Goal: Transaction & Acquisition: Book appointment/travel/reservation

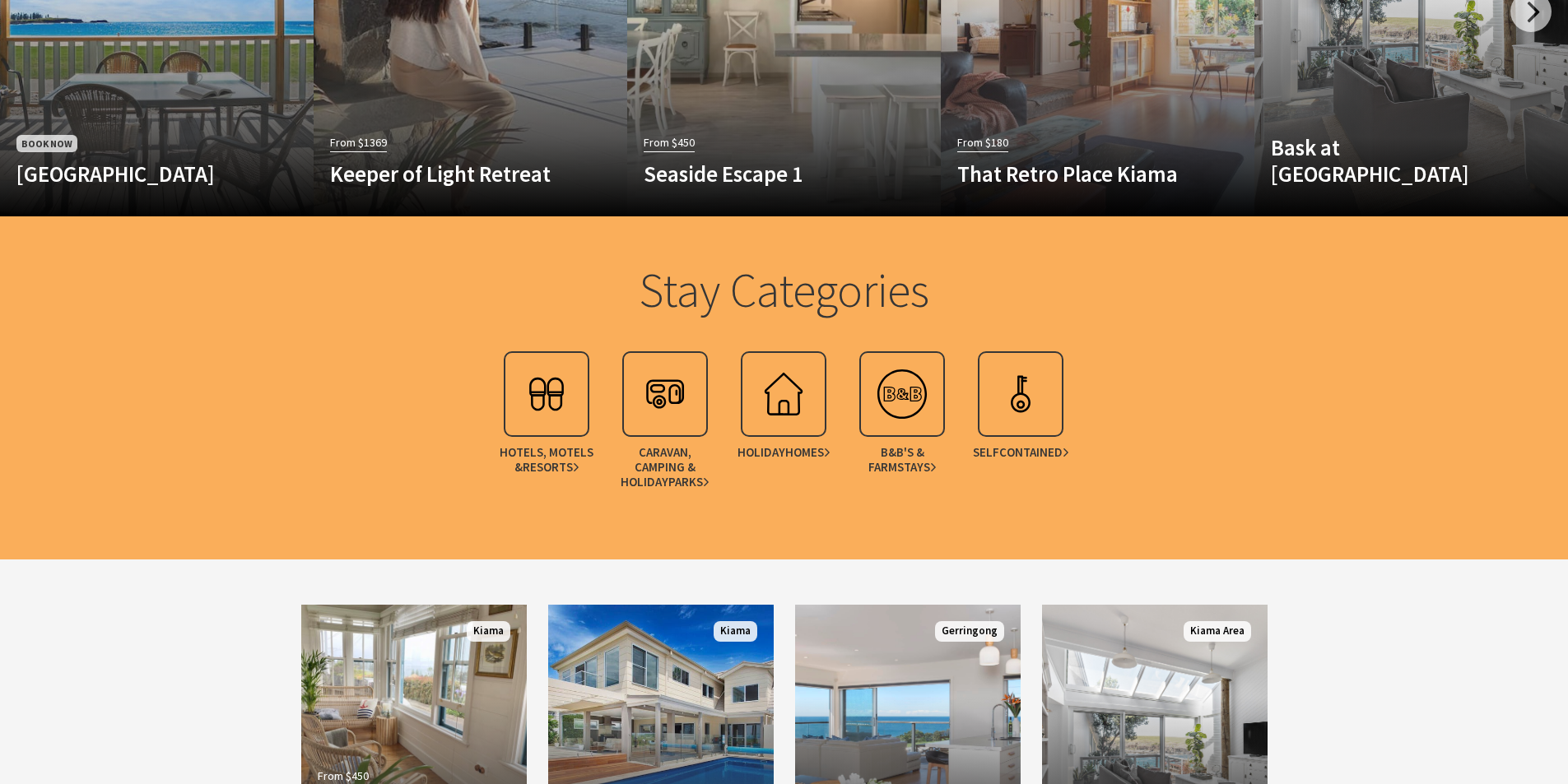
scroll to position [1234, 0]
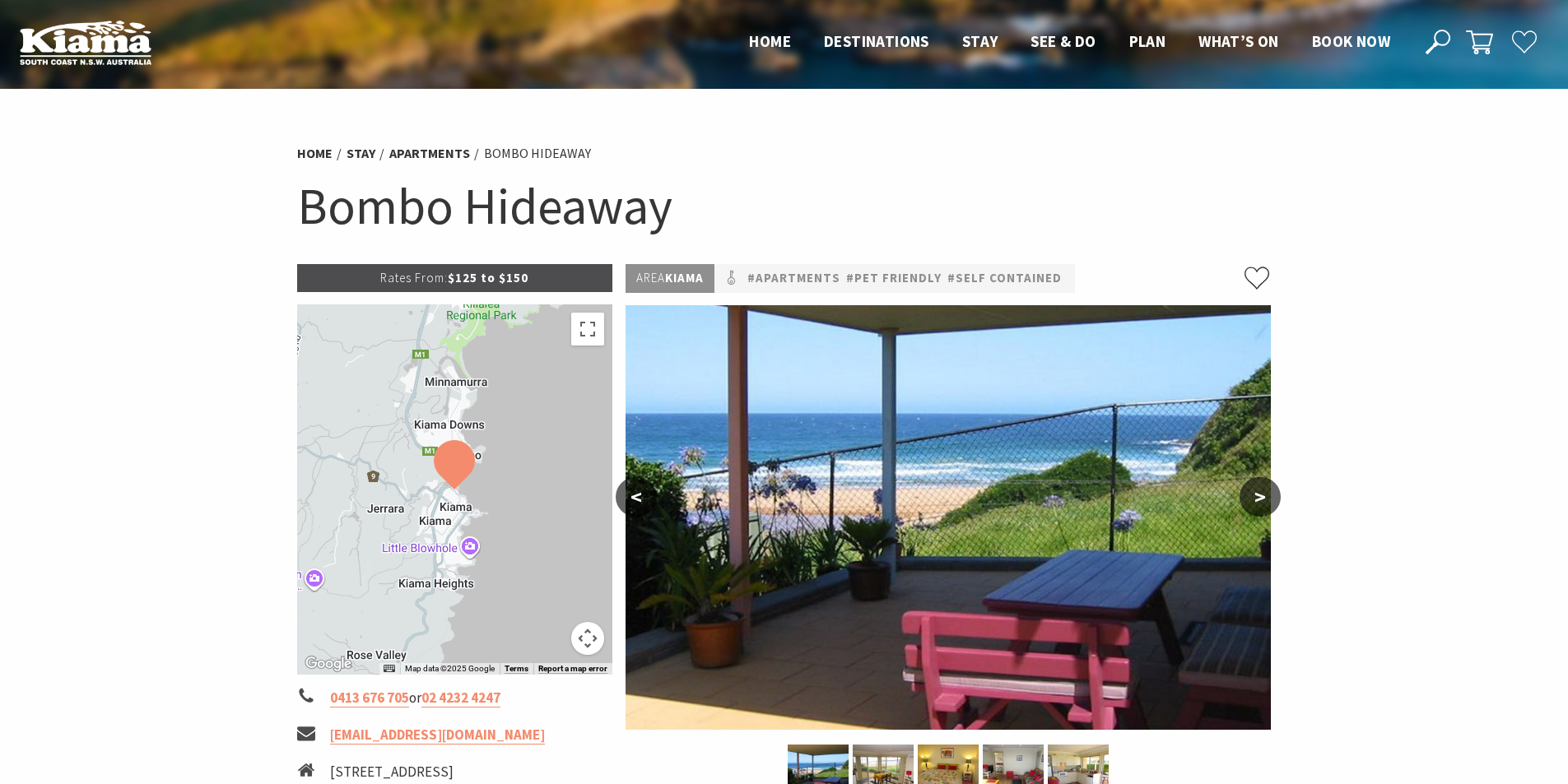
click at [1260, 492] on button ">" at bounding box center [1260, 496] width 41 height 39
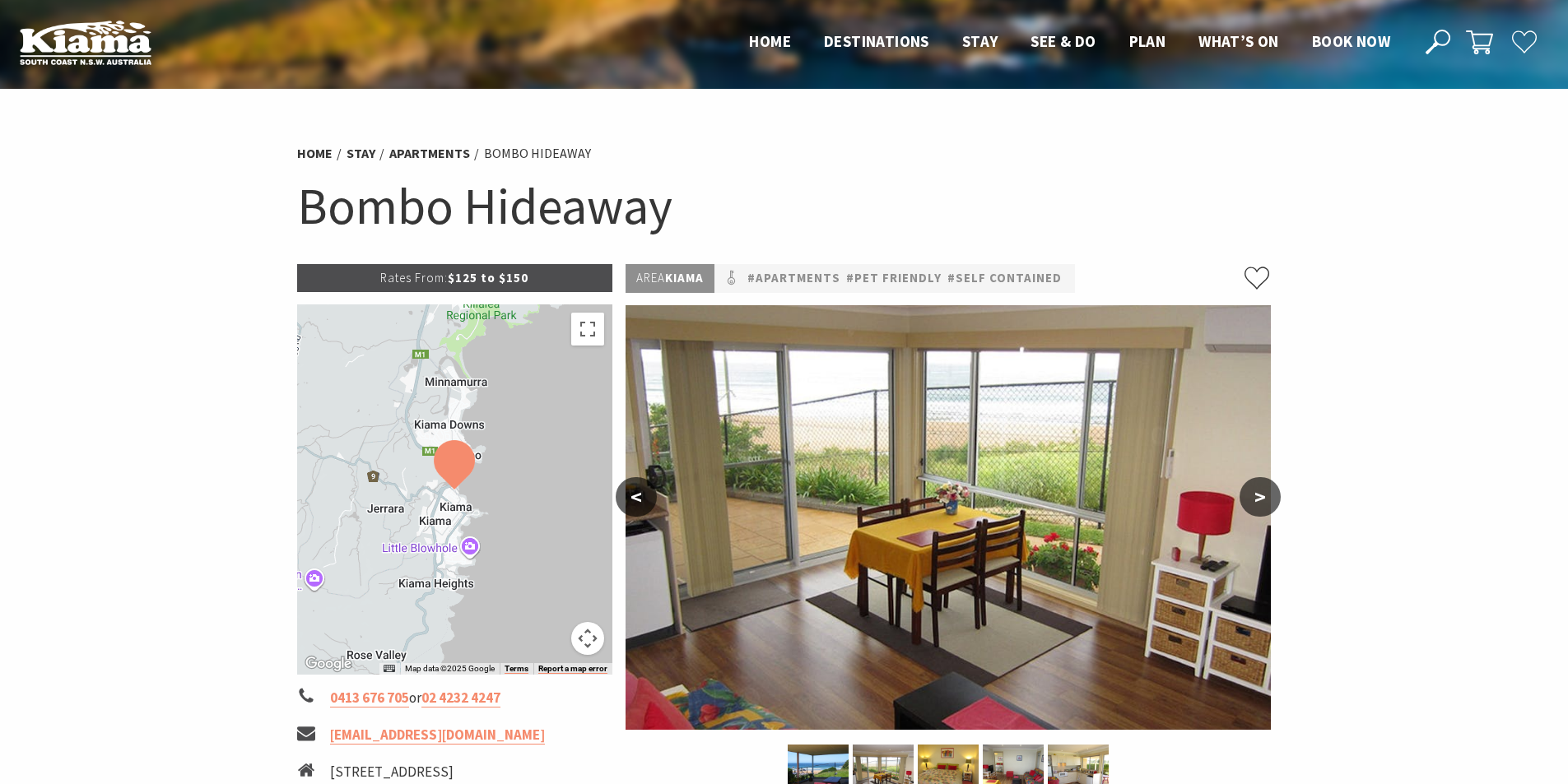
click at [1260, 492] on button ">" at bounding box center [1260, 496] width 41 height 39
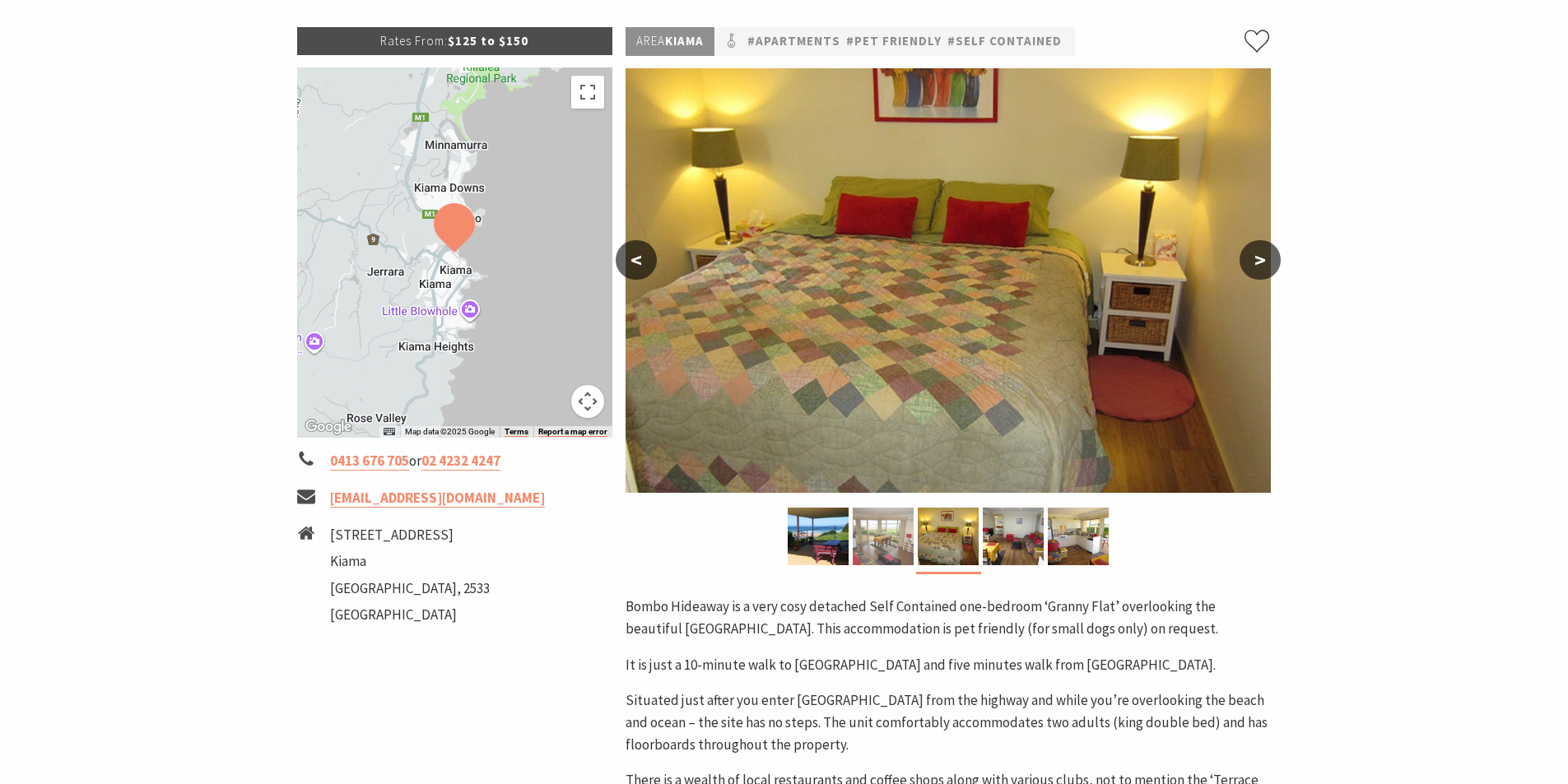
scroll to position [247, 0]
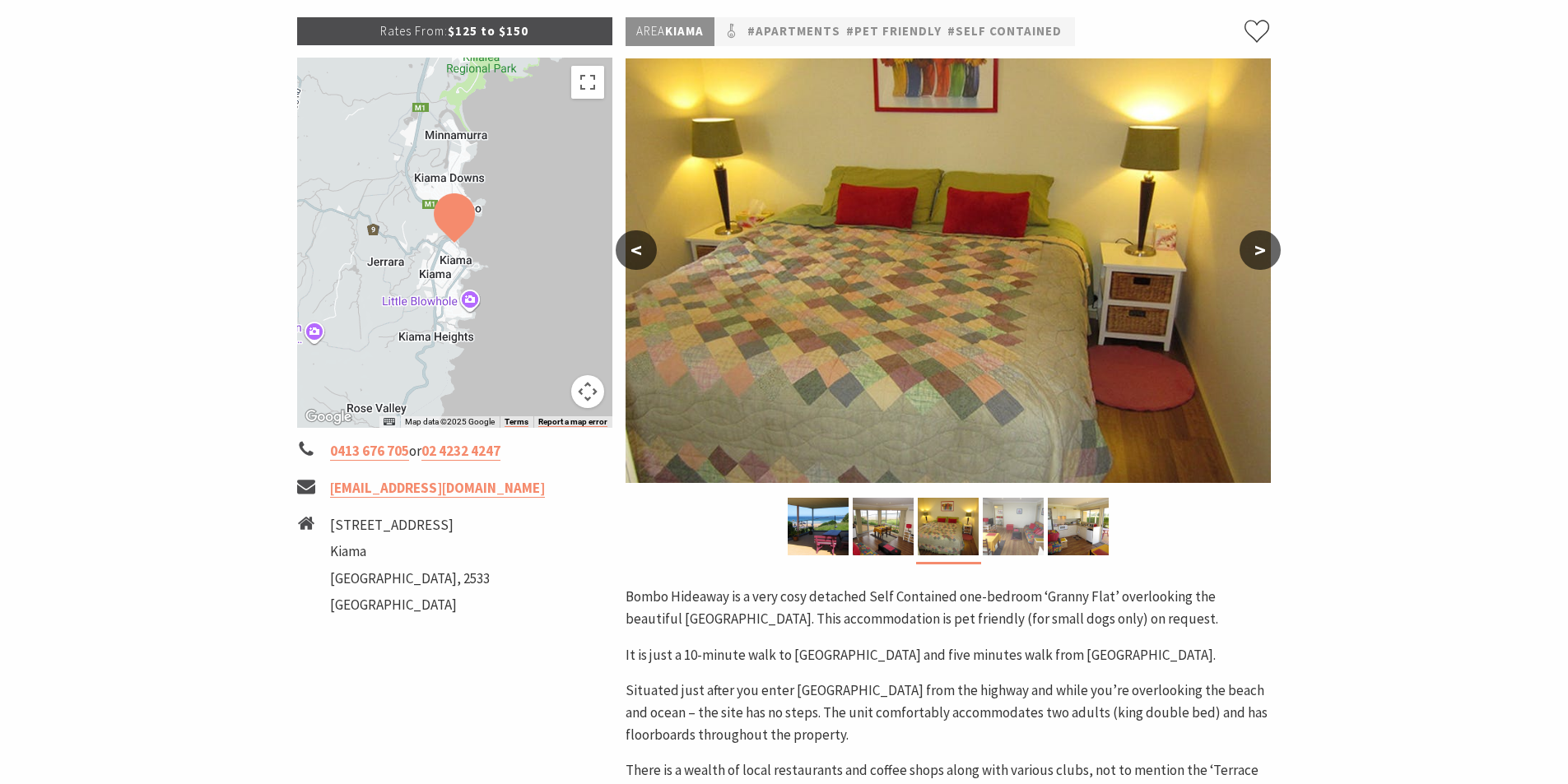
click at [1017, 536] on img at bounding box center [1013, 527] width 61 height 58
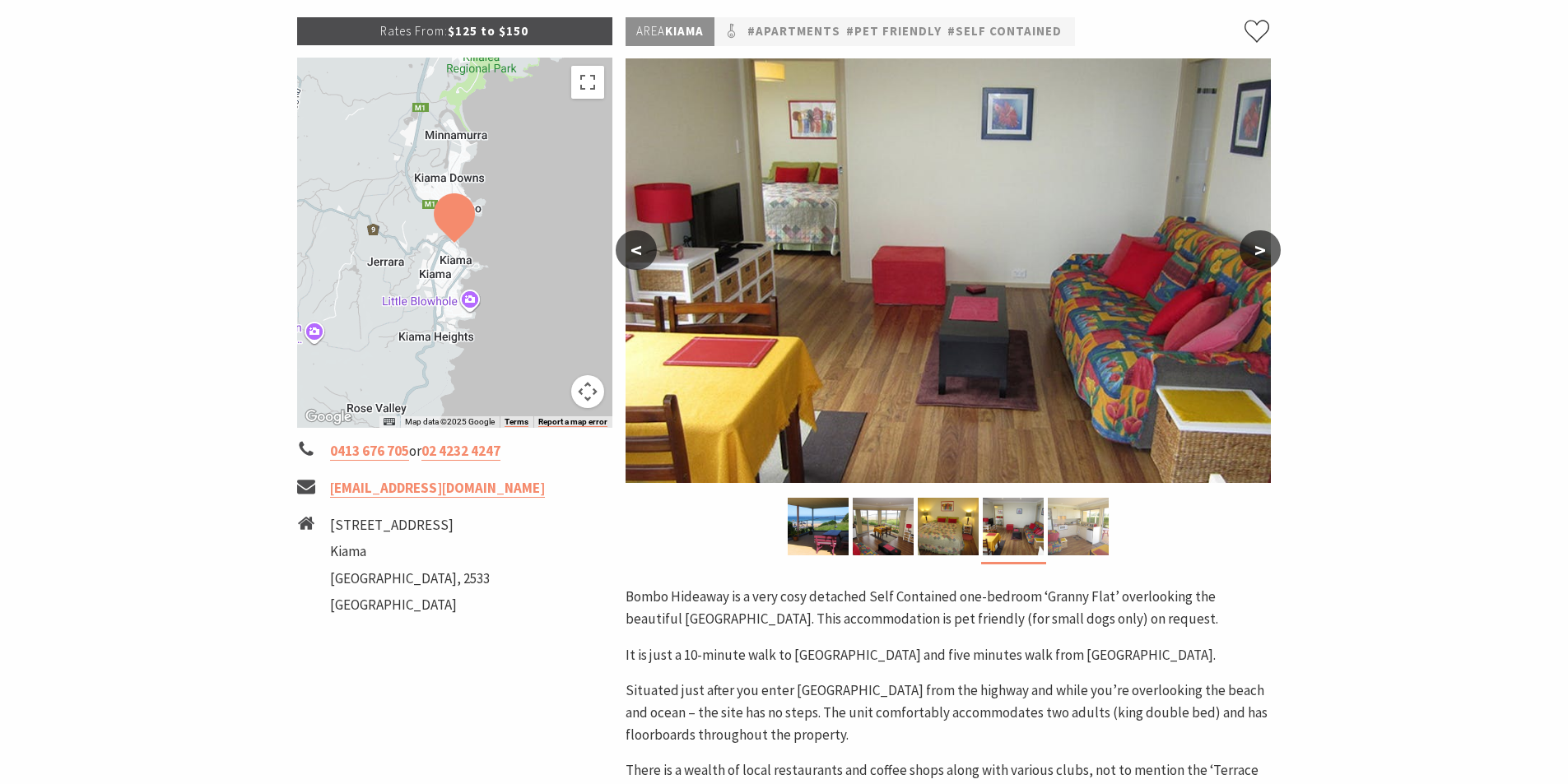
click at [1069, 537] on img at bounding box center [1077, 527] width 61 height 58
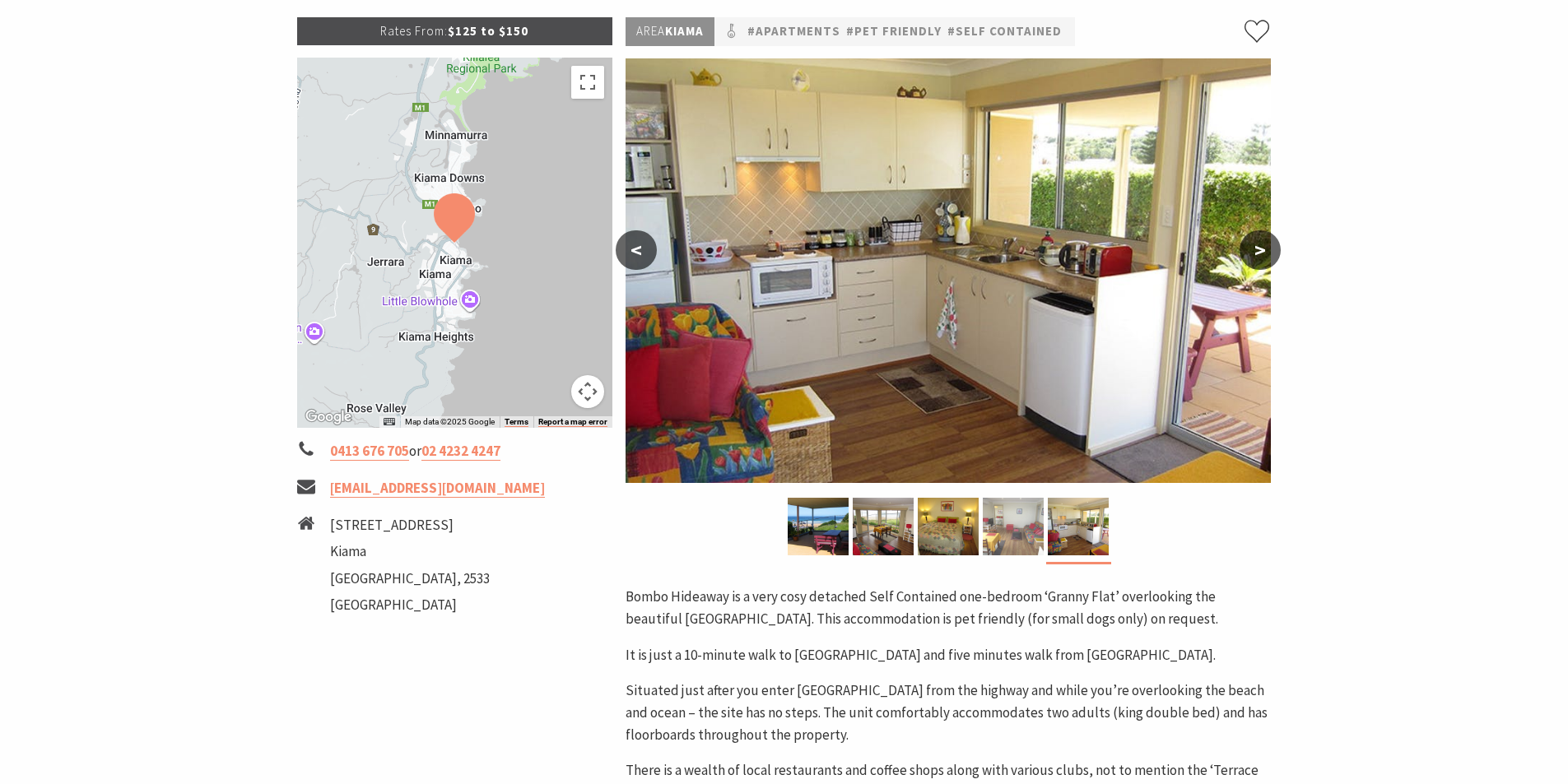
click at [1015, 537] on img at bounding box center [1013, 527] width 61 height 58
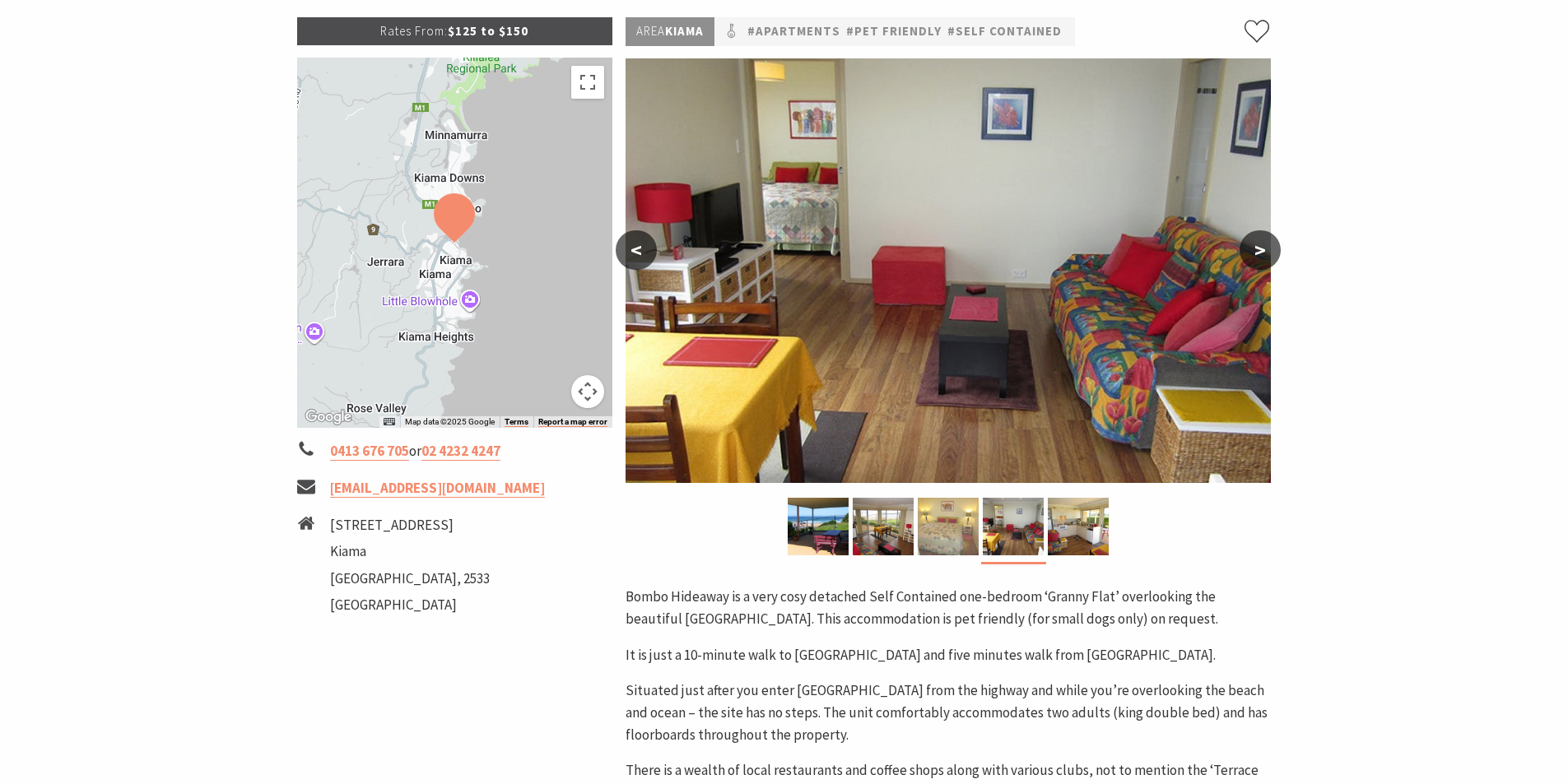
click at [944, 540] on img at bounding box center [947, 527] width 61 height 58
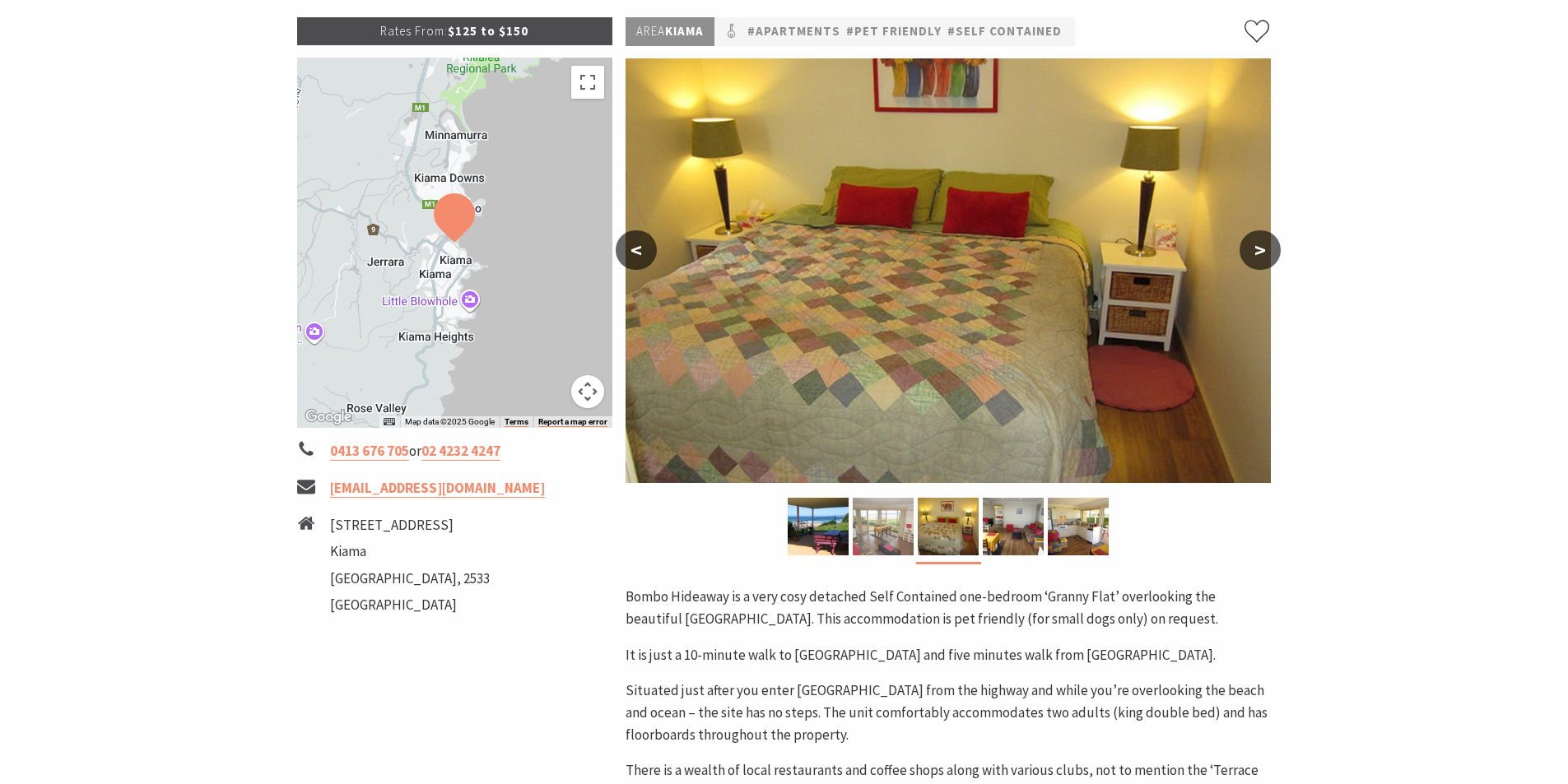
click at [874, 540] on img at bounding box center [883, 527] width 61 height 58
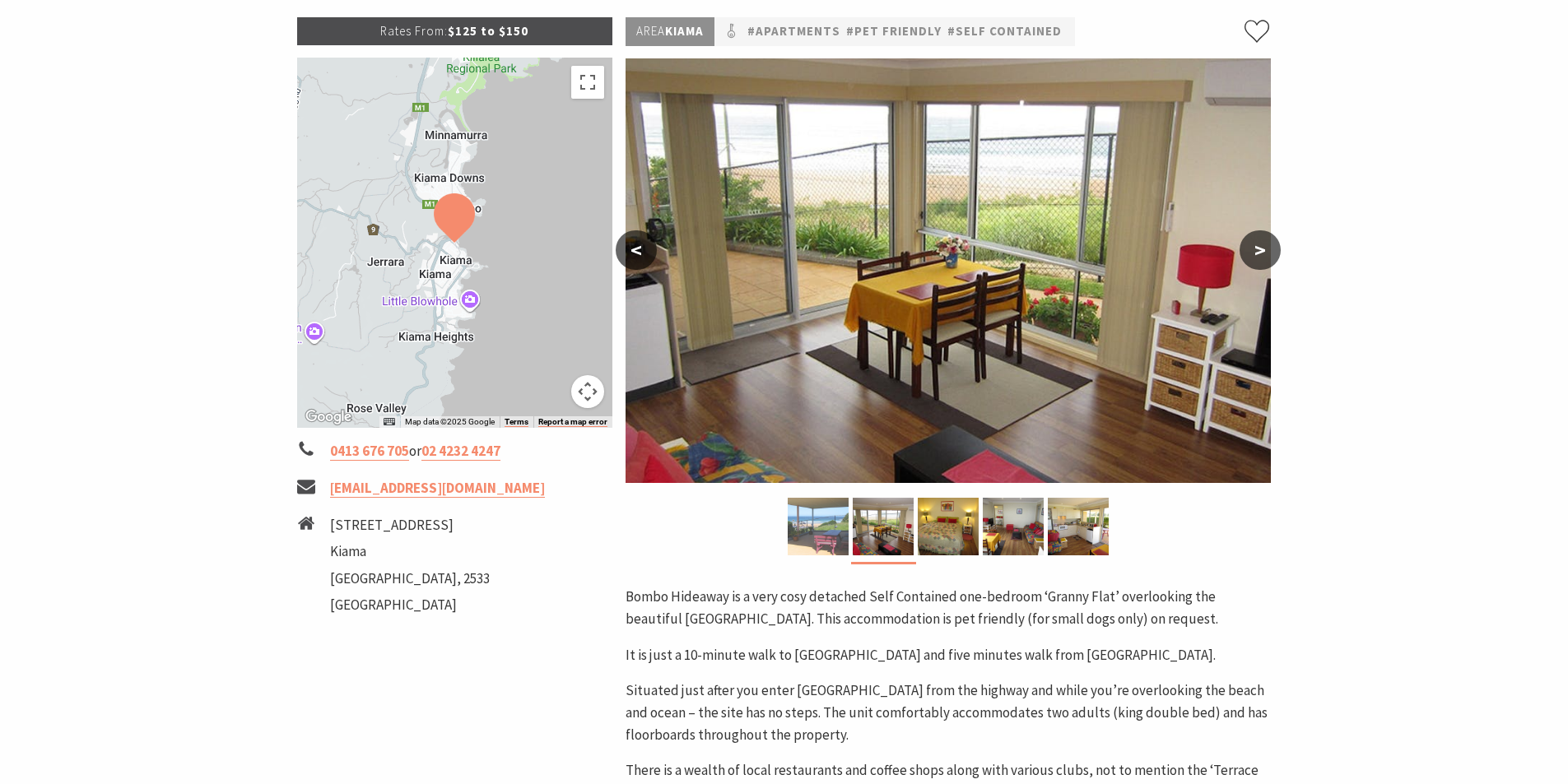
click at [816, 536] on img at bounding box center [817, 527] width 61 height 58
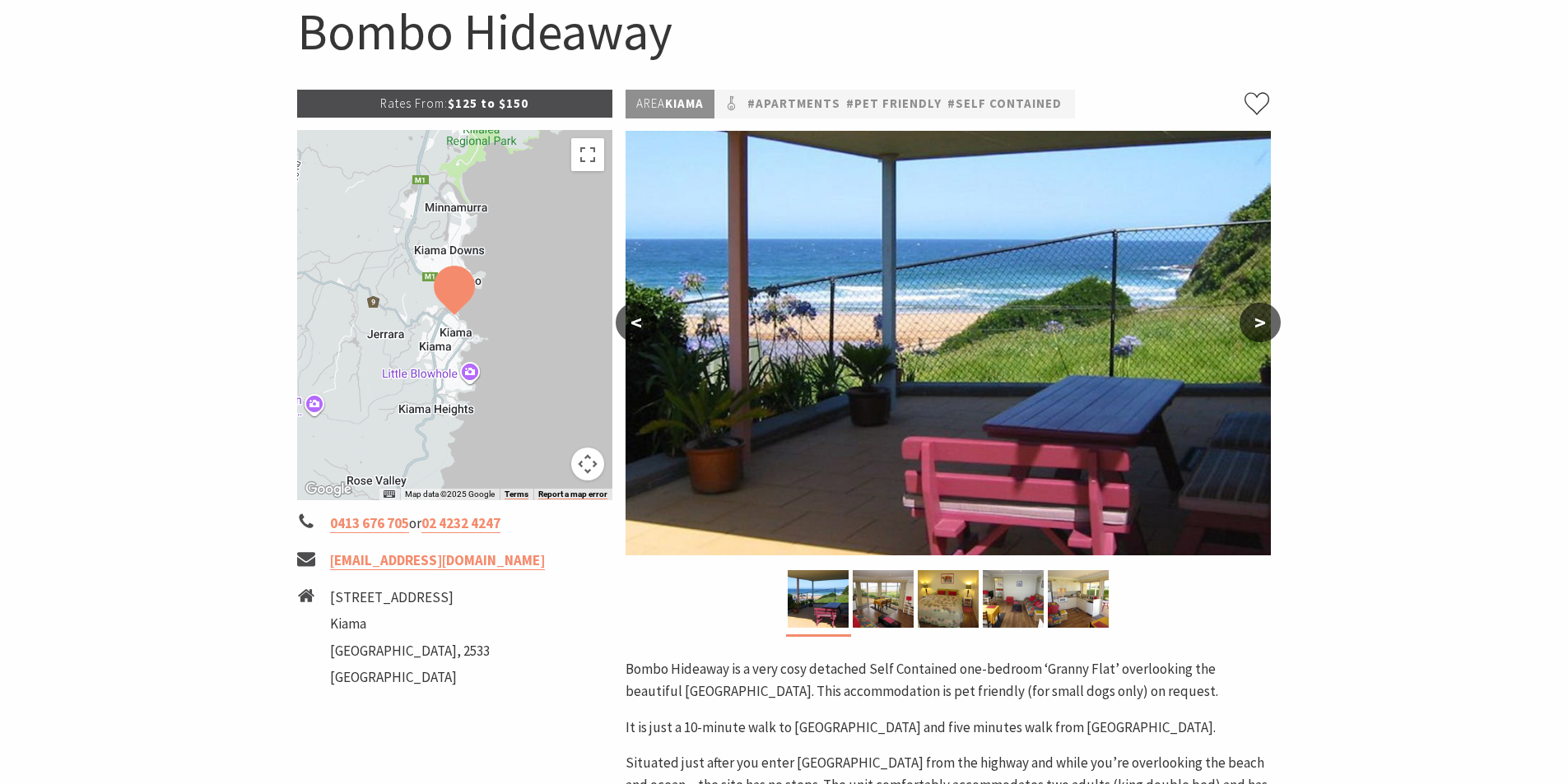
scroll to position [0, 0]
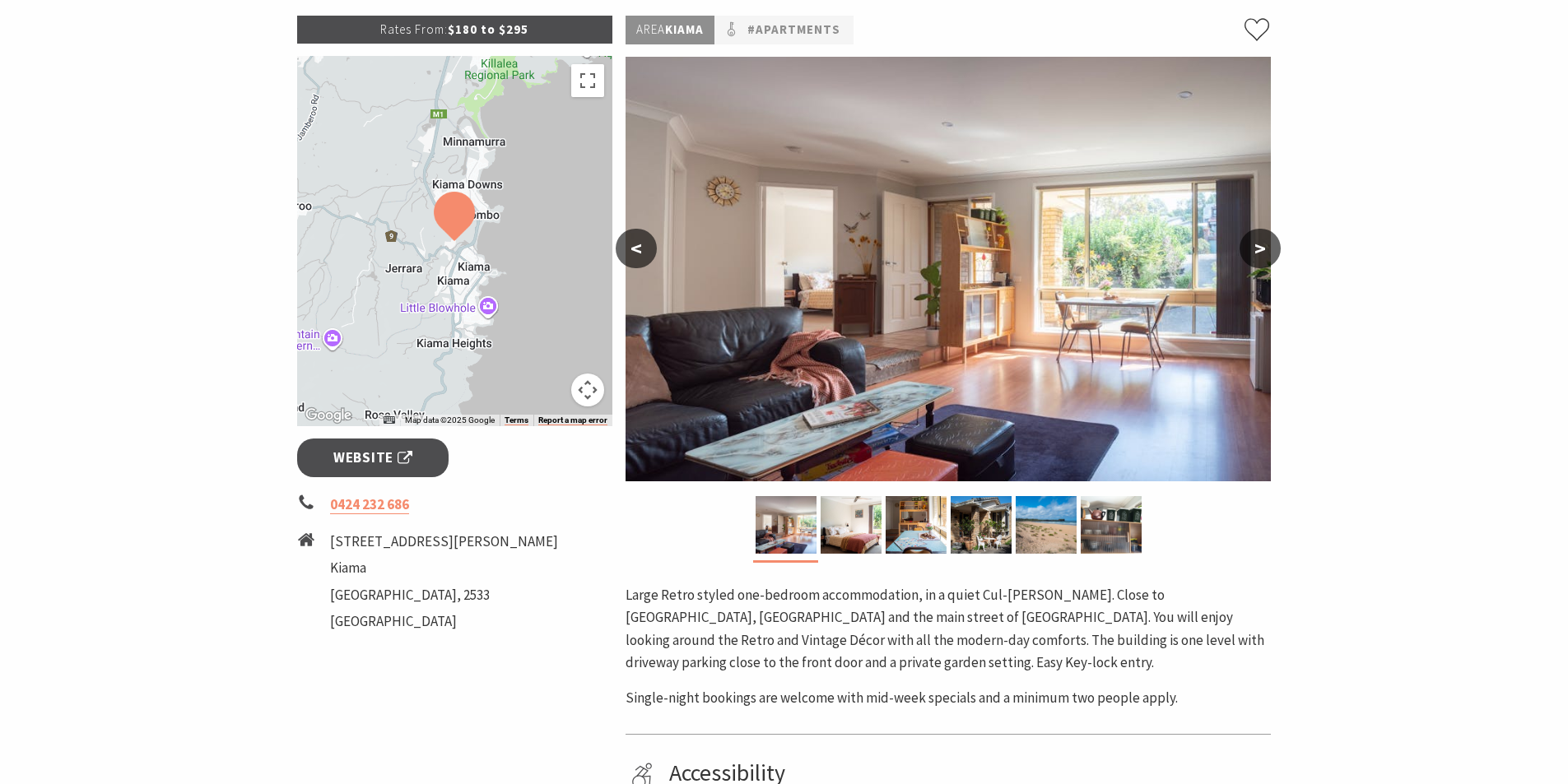
scroll to position [247, 0]
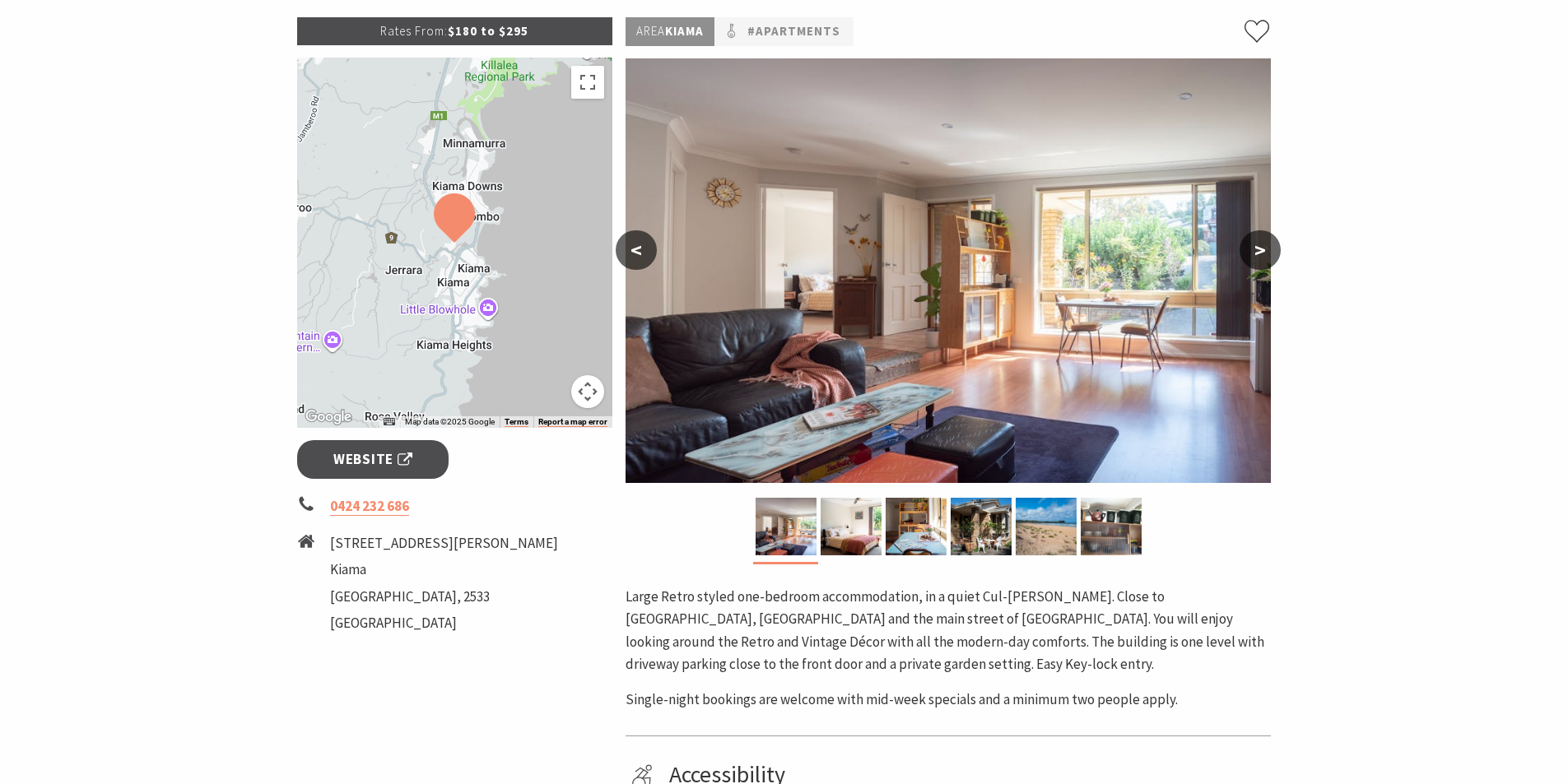
click at [1263, 248] on button ">" at bounding box center [1260, 249] width 41 height 39
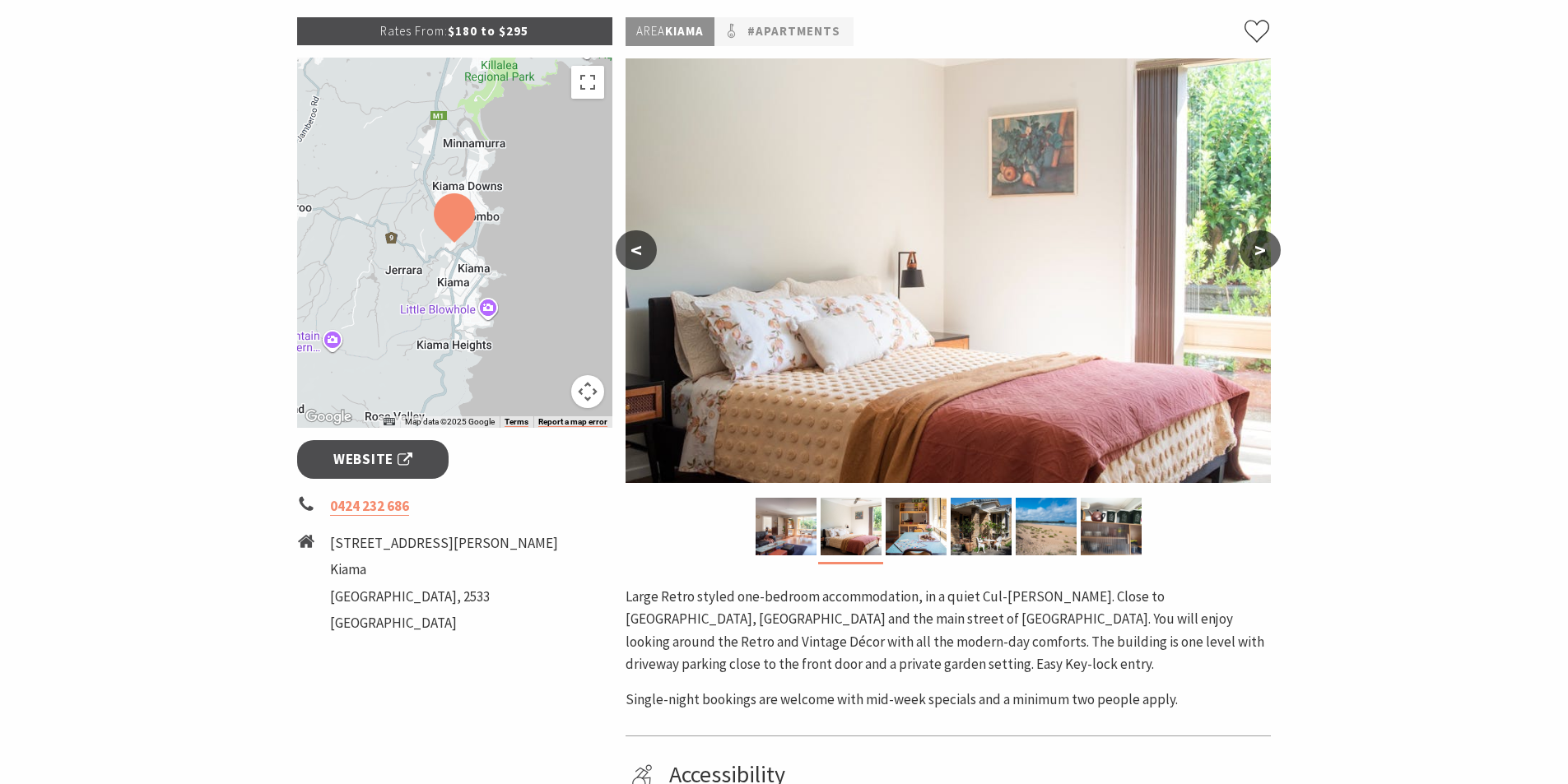
click at [1262, 248] on button ">" at bounding box center [1260, 249] width 41 height 39
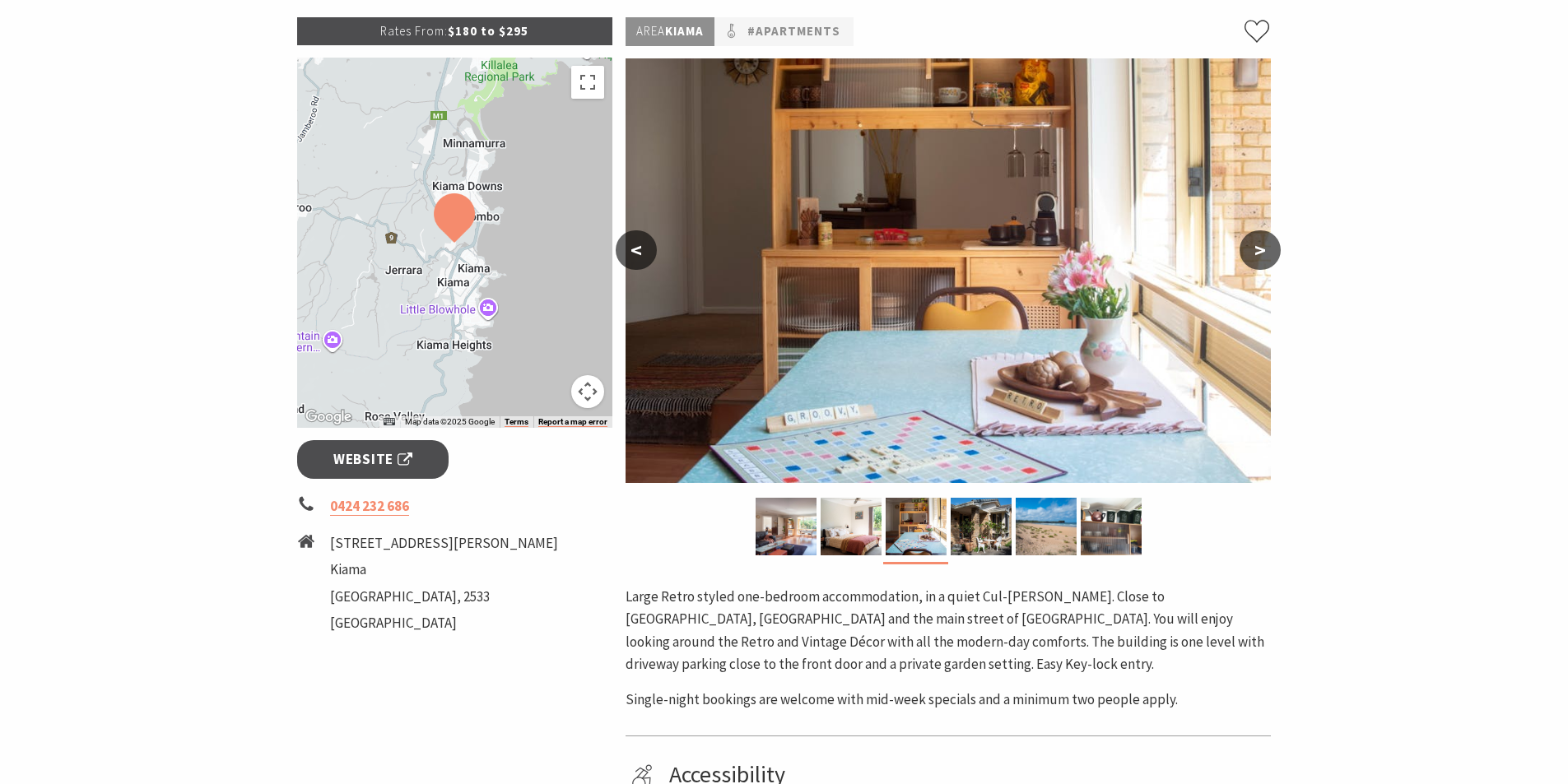
click at [1262, 248] on button ">" at bounding box center [1260, 249] width 41 height 39
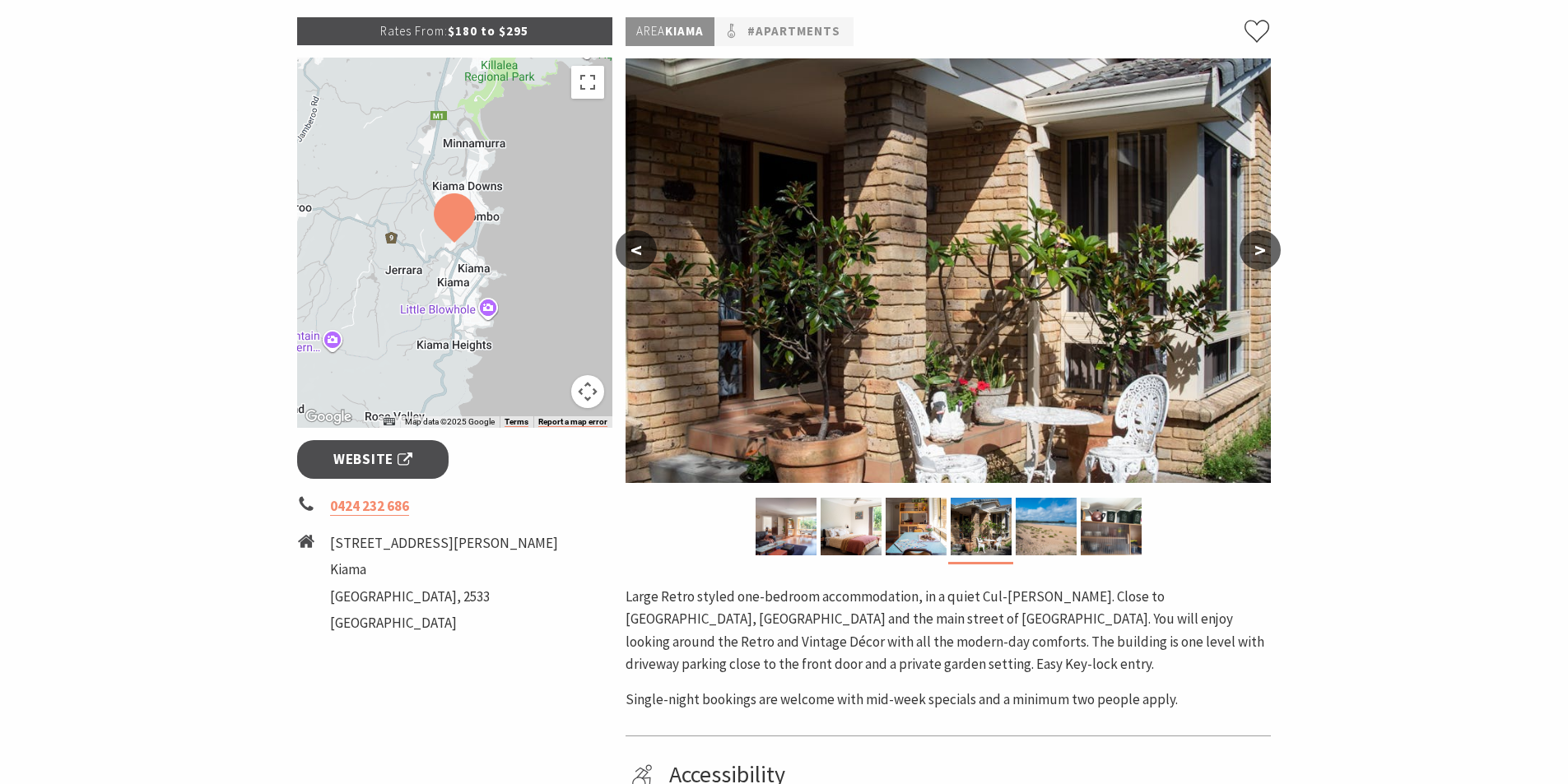
click at [1262, 248] on button ">" at bounding box center [1260, 249] width 41 height 39
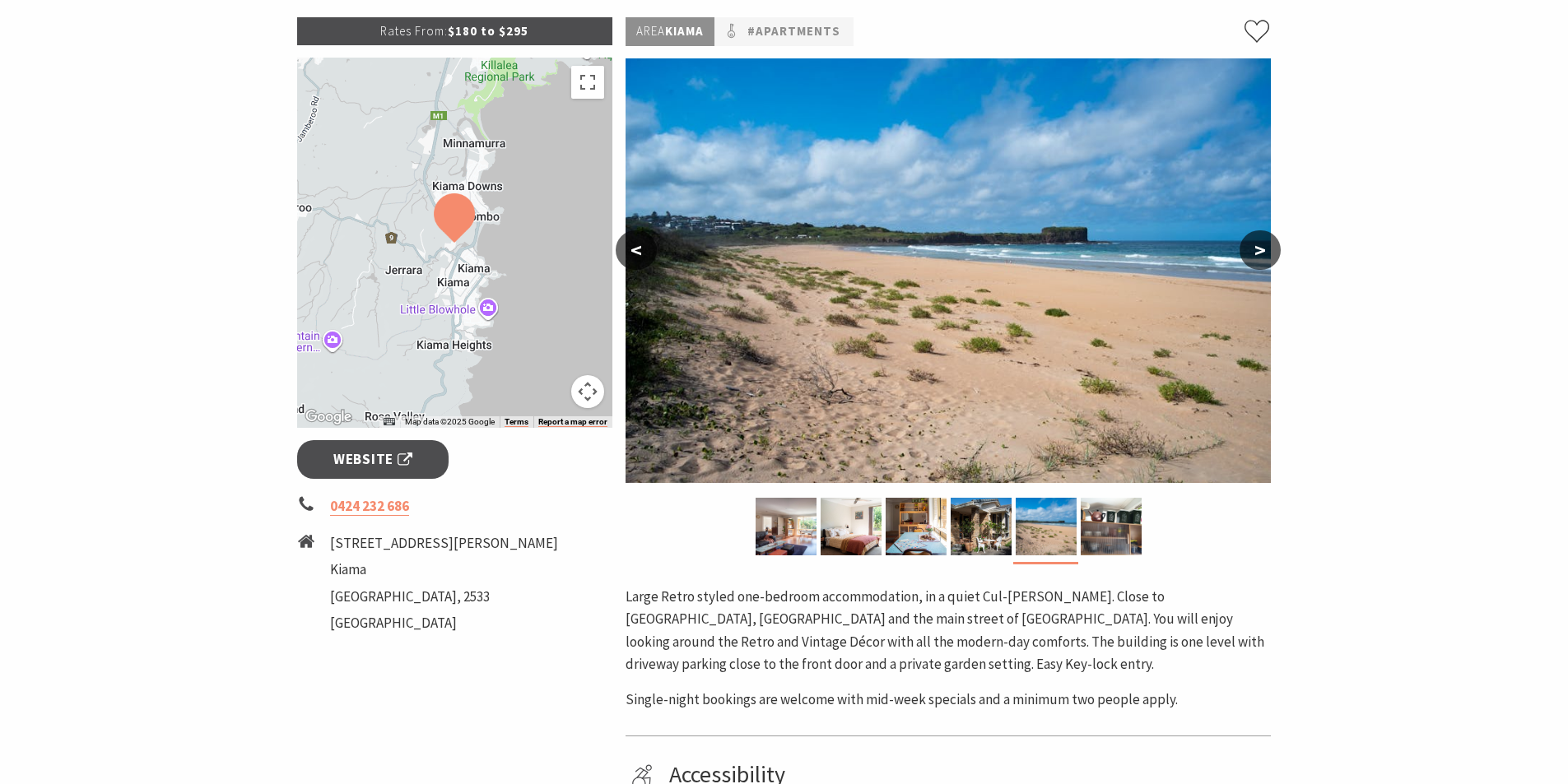
click at [1262, 248] on button ">" at bounding box center [1260, 249] width 41 height 39
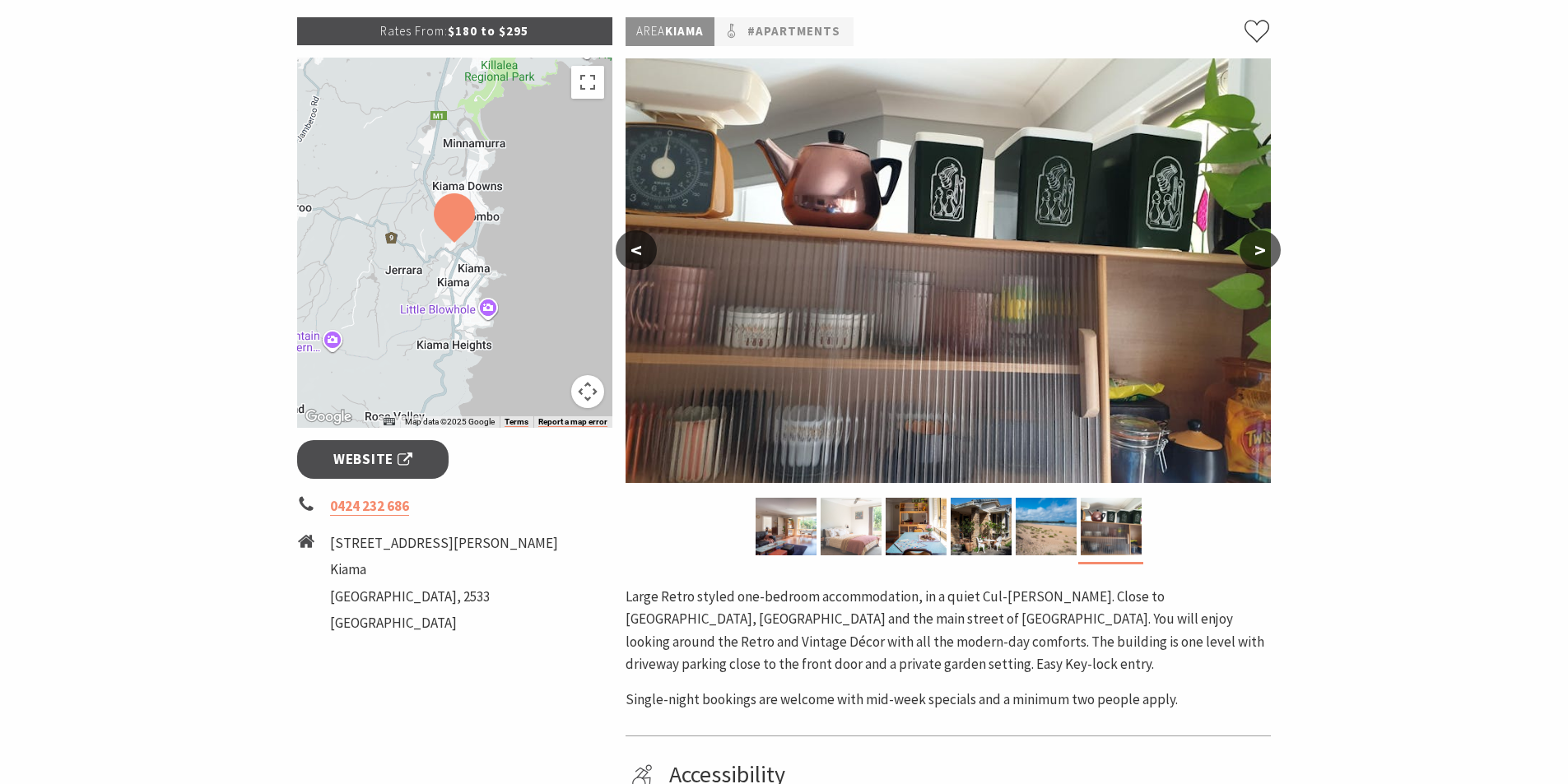
click at [838, 537] on img at bounding box center [850, 527] width 61 height 58
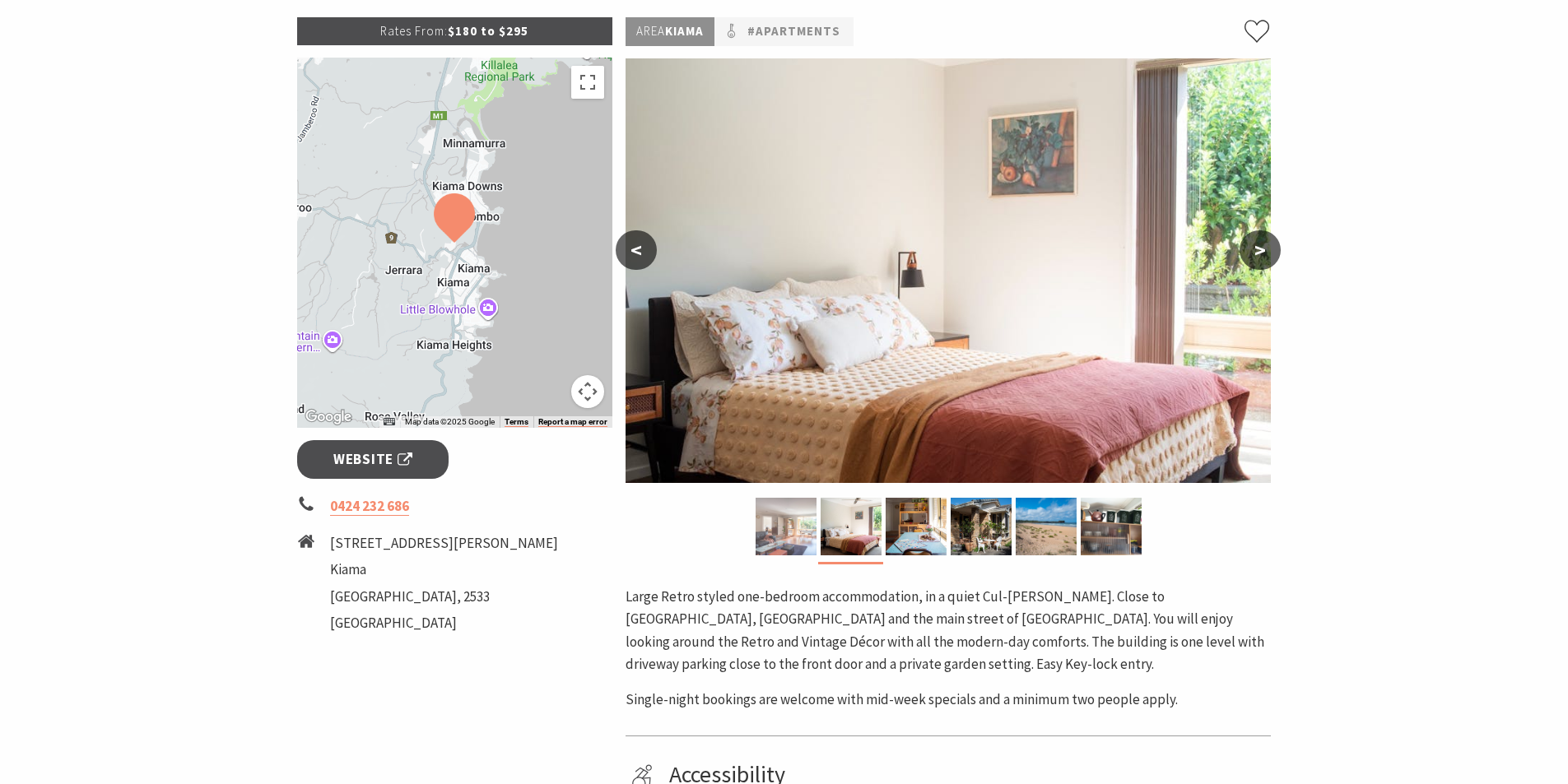
click at [783, 530] on img at bounding box center [785, 527] width 61 height 58
